Goal: Information Seeking & Learning: Learn about a topic

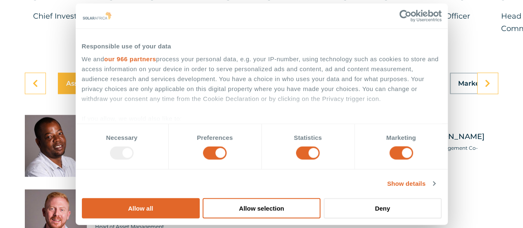
scroll to position [2304, 0]
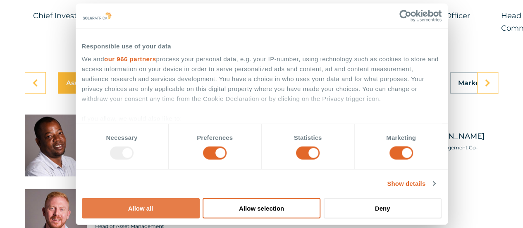
click at [200, 198] on button "Allow all" at bounding box center [141, 208] width 118 height 20
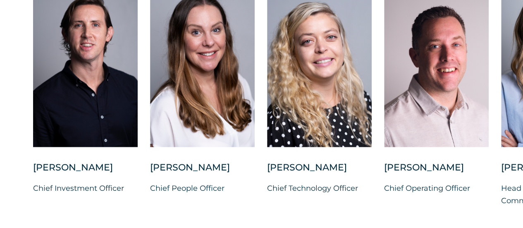
scroll to position [2136, 0]
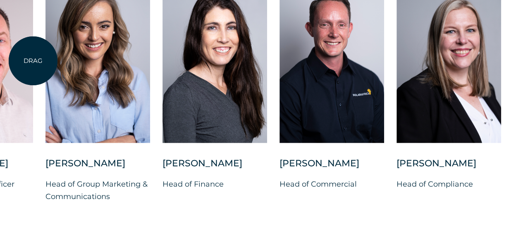
drag, startPoint x: 489, startPoint y: 140, endPoint x: 33, endPoint y: 61, distance: 462.5
click at [33, 61] on div "Charl Alheit Chief Investment Officer Candice Seggie Chief People Officer Suné …" at bounding box center [45, 97] width 1002 height 238
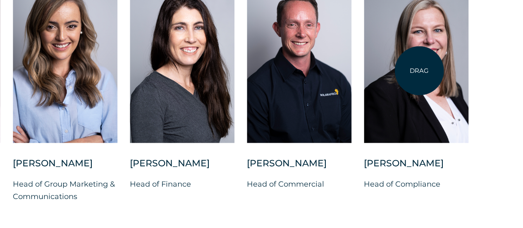
drag, startPoint x: 520, startPoint y: 89, endPoint x: 419, endPoint y: 71, distance: 102.5
click at [419, 71] on div "Charl Alheit Chief Investment Officer Candice Seggie Chief People Officer Suné …" at bounding box center [13, 97] width 1002 height 238
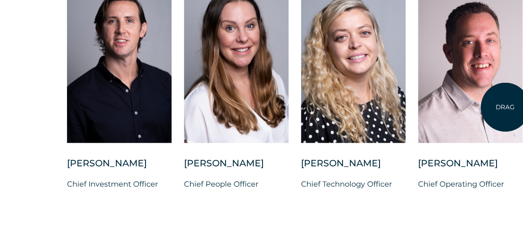
drag, startPoint x: 3, startPoint y: 95, endPoint x: 505, endPoint y: 107, distance: 502.1
click at [505, 107] on div at bounding box center [470, 60] width 105 height 165
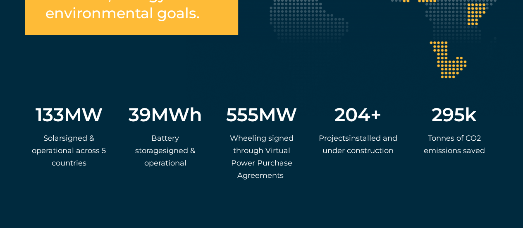
scroll to position [1623, 0]
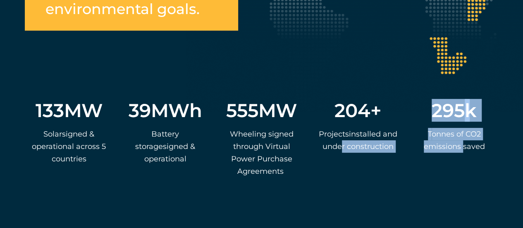
drag, startPoint x: 464, startPoint y: 163, endPoint x: 374, endPoint y: 166, distance: 90.6
click at [374, 166] on div "133 MW S olar s igned & operational across 5 countries 39 MWh Ba ttery storage …" at bounding box center [261, 117] width 473 height 156
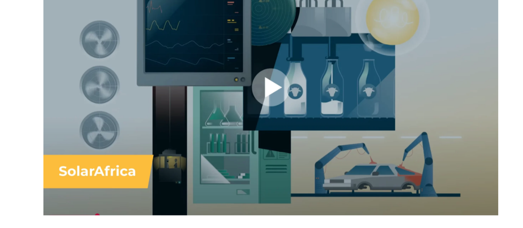
scroll to position [549, 0]
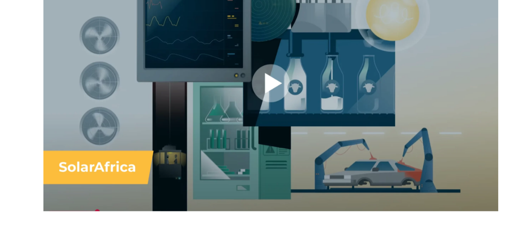
click at [274, 74] on div at bounding box center [270, 83] width 455 height 256
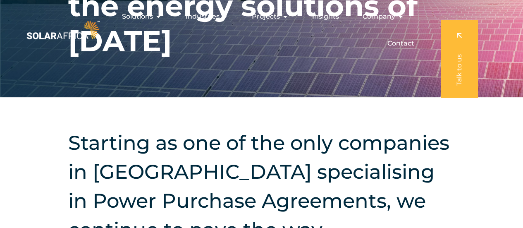
scroll to position [0, 0]
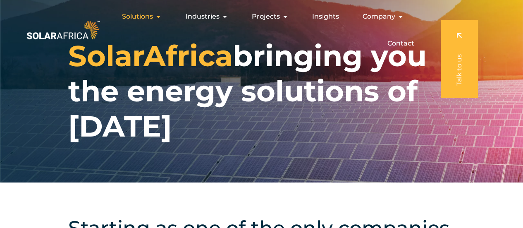
click at [157, 15] on icon "Menu" at bounding box center [158, 16] width 7 height 7
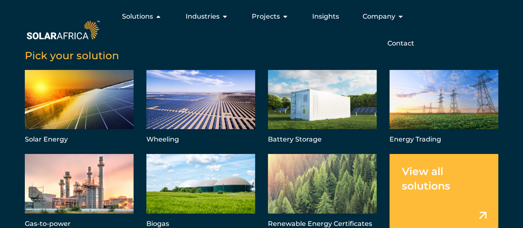
scroll to position [27, 0]
click at [442, 205] on link "Menu" at bounding box center [444, 192] width 109 height 76
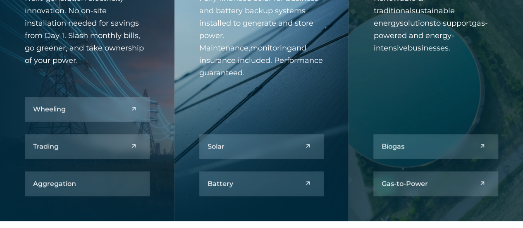
scroll to position [368, 0]
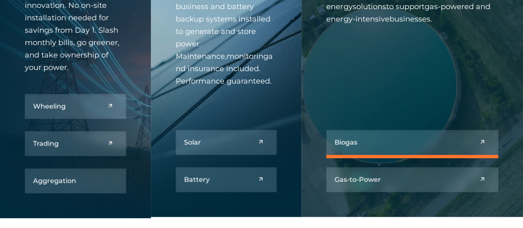
click at [412, 142] on link at bounding box center [412, 142] width 172 height 25
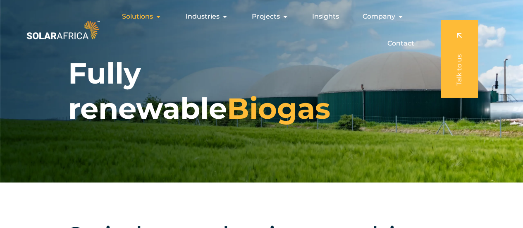
click at [152, 16] on span "Solutions" at bounding box center [137, 17] width 31 height 10
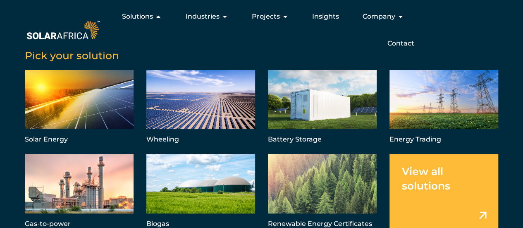
scroll to position [2010, 0]
click at [400, 17] on icon "Menu" at bounding box center [400, 16] width 7 height 7
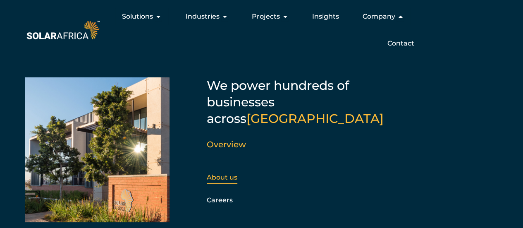
click at [232, 173] on link "About us" at bounding box center [222, 177] width 31 height 8
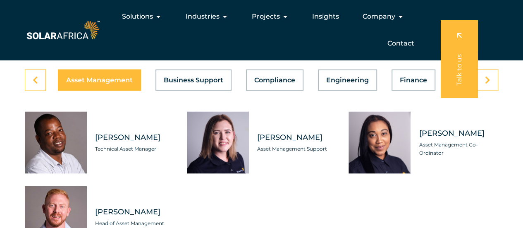
scroll to position [2307, 0]
click at [491, 91] on link at bounding box center [487, 80] width 21 height 22
click at [494, 91] on link at bounding box center [487, 80] width 21 height 22
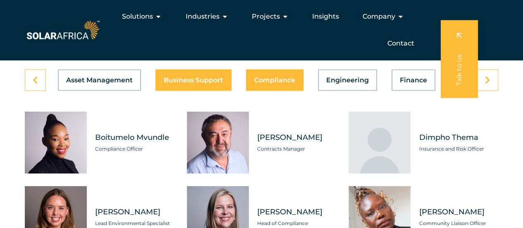
click at [209, 83] on span "Business Support" at bounding box center [194, 79] width 60 height 7
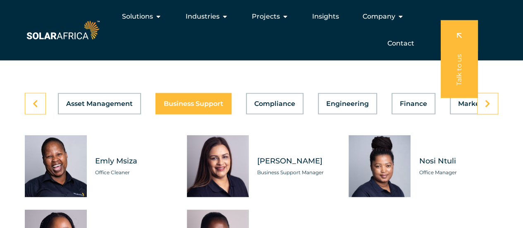
scroll to position [2280, 0]
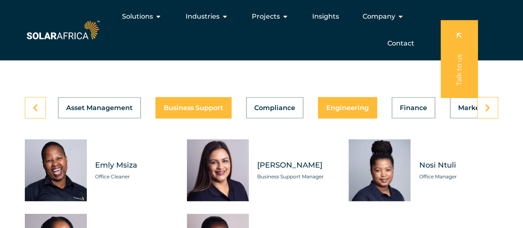
click at [349, 111] on span "Engineering" at bounding box center [347, 107] width 43 height 7
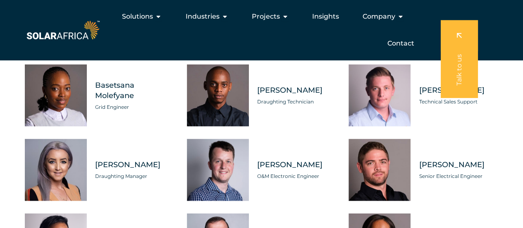
scroll to position [2354, 0]
